Goal: Find specific page/section: Find specific page/section

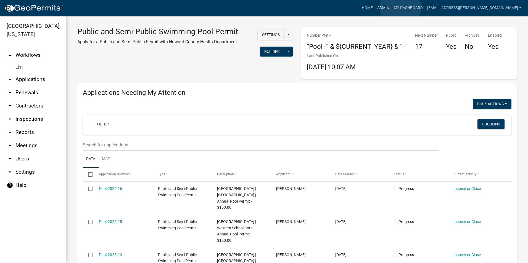
click at [391, 7] on link "Admin" at bounding box center [383, 8] width 17 height 10
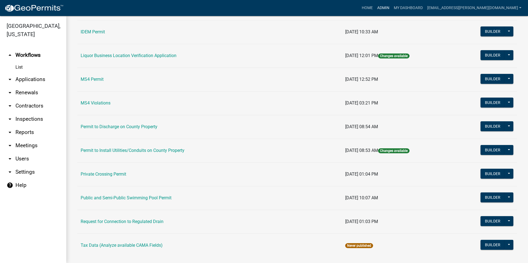
scroll to position [441, 0]
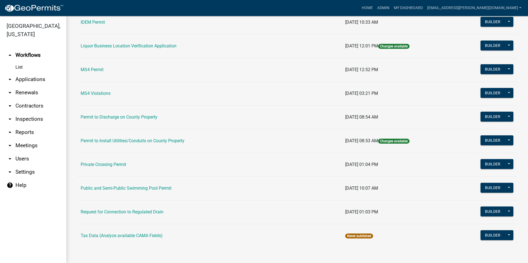
click at [141, 189] on link "Public and Semi-Public Swimming Pool Permit" at bounding box center [126, 188] width 91 height 5
